Goal: Navigation & Orientation: Understand site structure

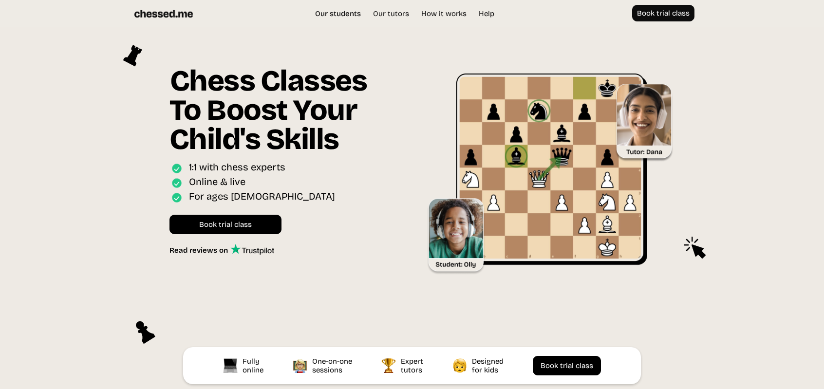
click at [344, 13] on link "Our students" at bounding box center [338, 14] width 56 height 10
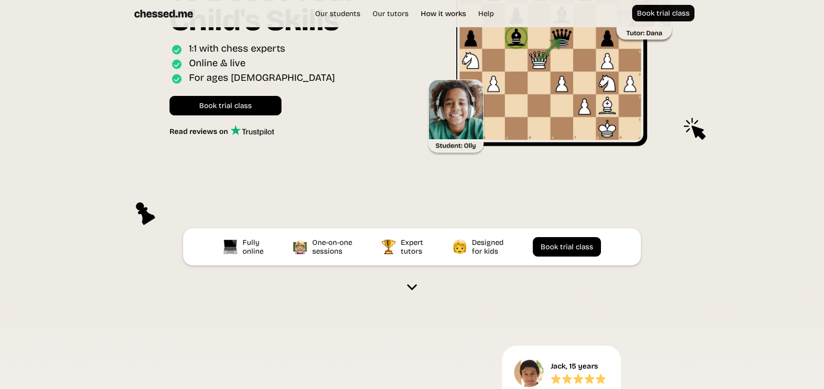
click at [449, 15] on link "How it works" at bounding box center [443, 14] width 55 height 10
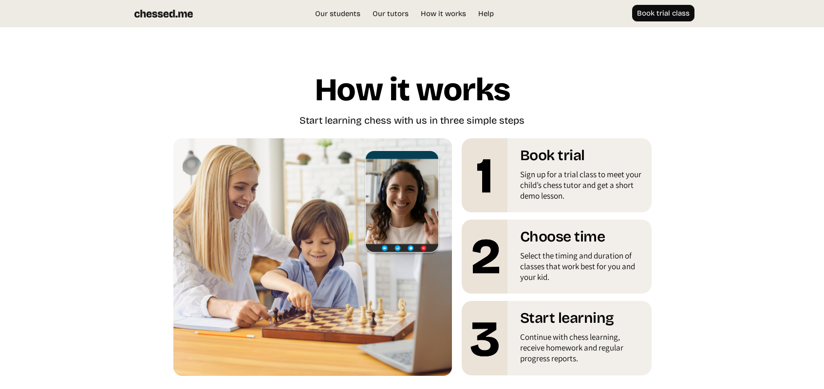
scroll to position [1657, 0]
click at [486, 11] on link "Help" at bounding box center [487, 14] width 26 height 10
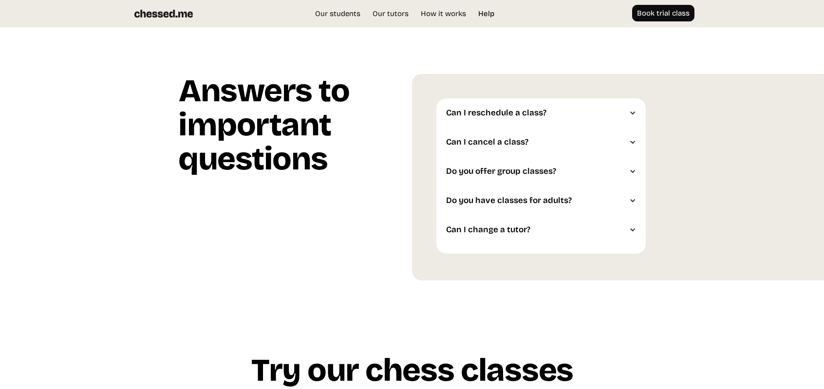
scroll to position [2473, 0]
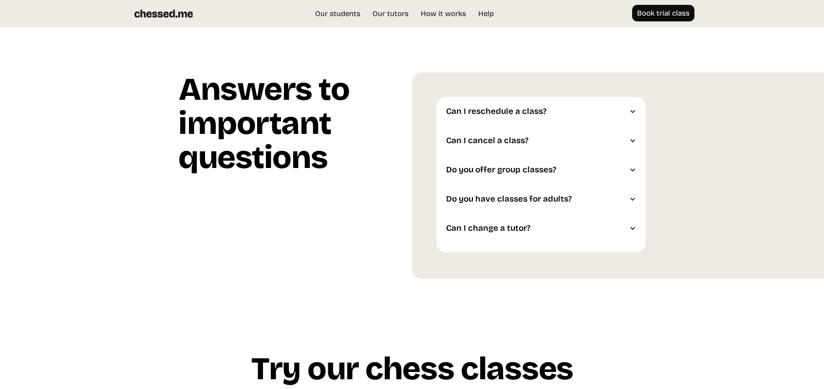
click at [635, 172] on div at bounding box center [632, 170] width 7 height 7
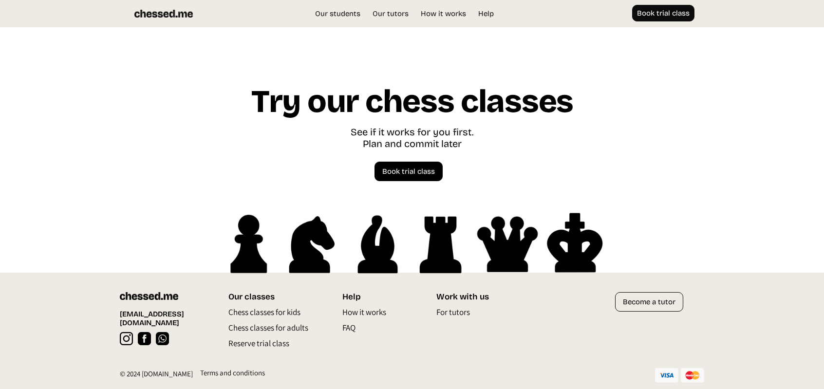
scroll to position [2783, 0]
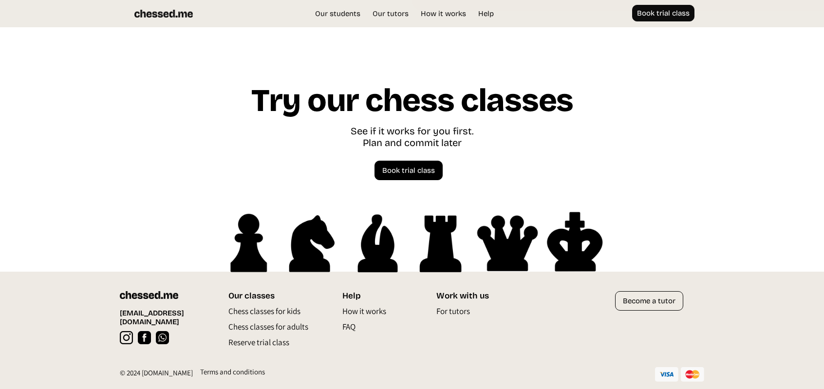
click at [262, 312] on p "Chess classes for kids" at bounding box center [265, 314] width 72 height 16
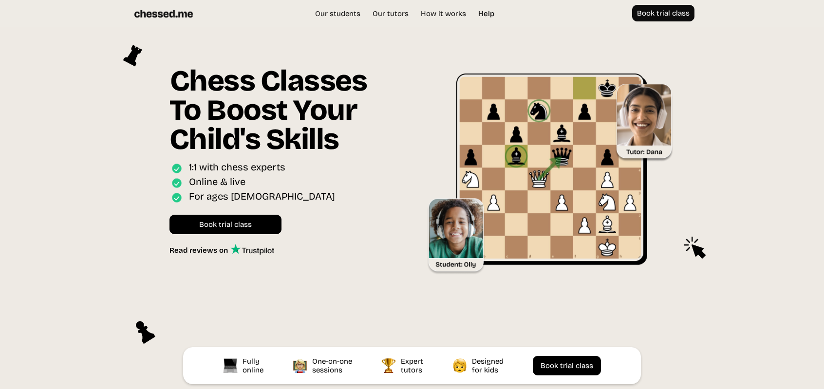
click at [486, 15] on link "Help" at bounding box center [487, 14] width 26 height 10
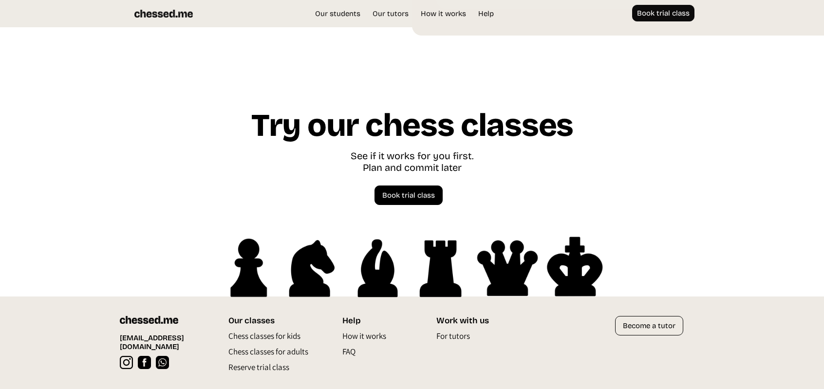
scroll to position [2742, 0]
